Goal: Information Seeking & Learning: Learn about a topic

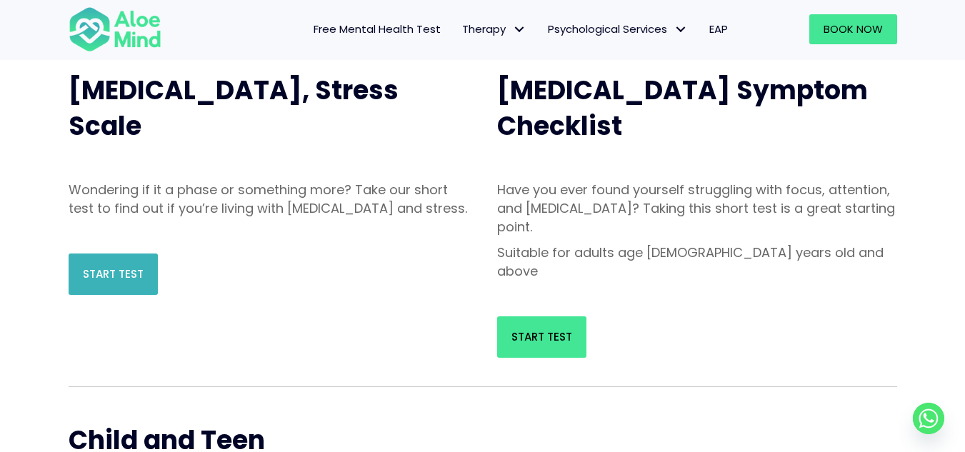
scroll to position [143, 0]
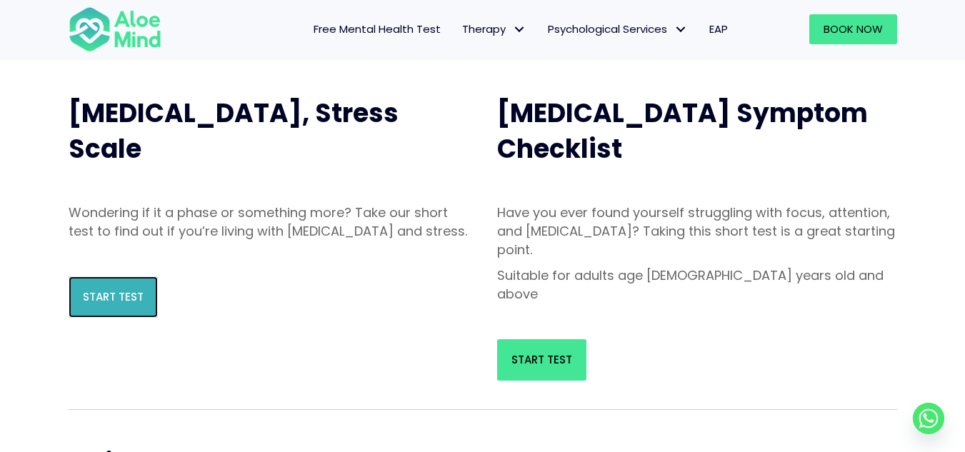
click at [116, 304] on span "Start Test" at bounding box center [113, 296] width 61 height 15
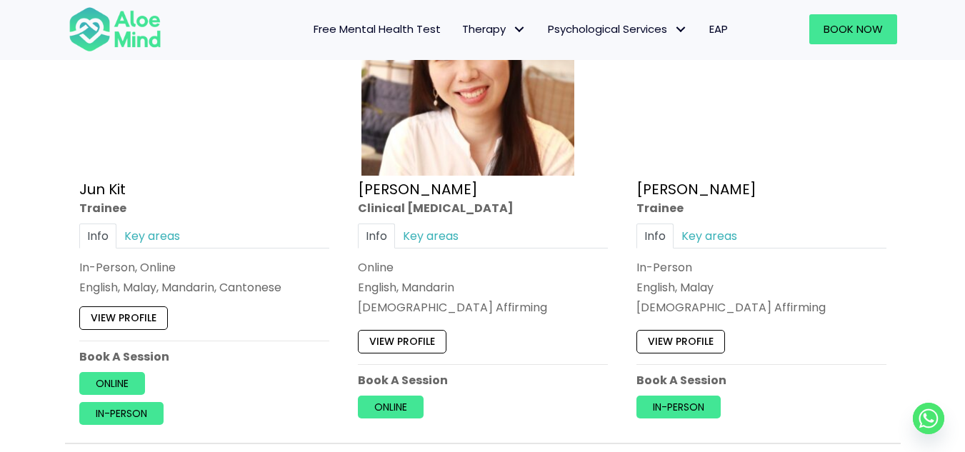
scroll to position [5715, 0]
